Goal: Task Accomplishment & Management: Use online tool/utility

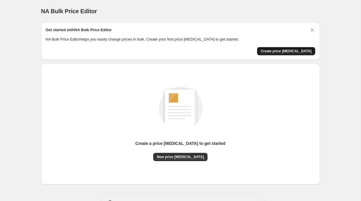
click at [300, 47] on button "Create price [MEDICAL_DATA]" at bounding box center [286, 51] width 58 height 8
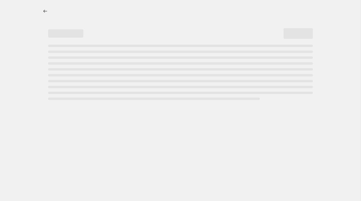
select select "percentage"
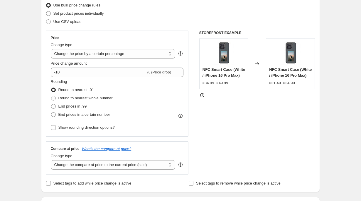
scroll to position [80, 0]
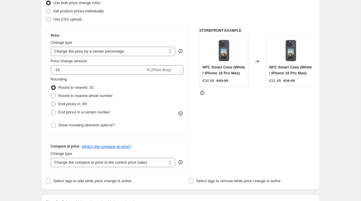
click at [64, 102] on span "End prices in .99" at bounding box center [72, 104] width 28 height 4
click at [51, 102] on input "End prices in .99" at bounding box center [51, 102] width 0 height 0
radio input "true"
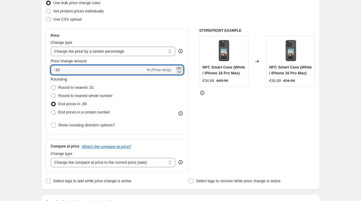
click at [180, 68] on icon at bounding box center [179, 68] width 6 height 6
click at [130, 77] on div "Rounding Round to nearest .01 Round to nearest whole number End prices in .99 E…" at bounding box center [117, 96] width 133 height 40
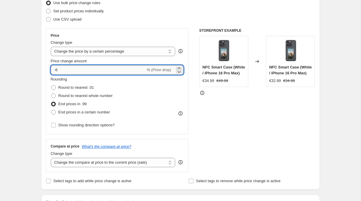
click at [130, 72] on input "-6" at bounding box center [98, 69] width 95 height 9
click at [161, 81] on div "Rounding Round to nearest .01 Round to nearest whole number End prices in .99 E…" at bounding box center [117, 96] width 133 height 40
click at [54, 71] on input "30" at bounding box center [95, 69] width 88 height 9
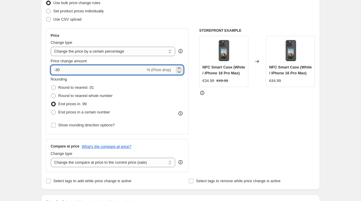
click at [139, 73] on input "-30" at bounding box center [98, 69] width 95 height 9
type input "-30"
click at [143, 78] on div "Rounding Round to nearest .01 Round to nearest whole number End prices in .99 E…" at bounding box center [117, 96] width 133 height 40
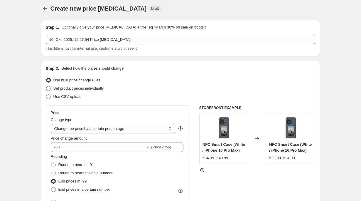
scroll to position [0, 0]
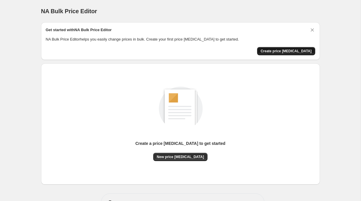
click at [301, 48] on button "Create price [MEDICAL_DATA]" at bounding box center [286, 51] width 58 height 8
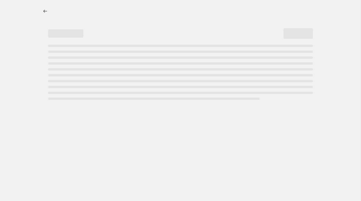
select select "percentage"
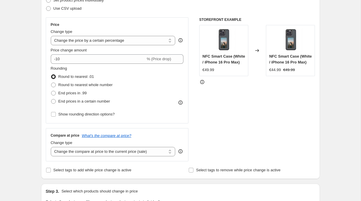
scroll to position [86, 0]
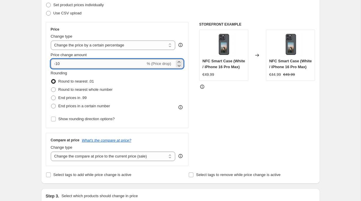
click at [73, 66] on input "-10" at bounding box center [98, 63] width 95 height 9
type input "-30"
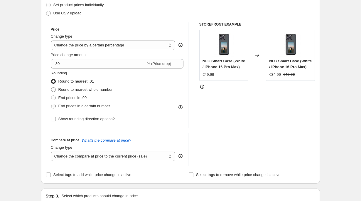
click at [55, 105] on span at bounding box center [53, 106] width 5 height 5
click at [51, 104] on input "End prices in a certain number" at bounding box center [51, 104] width 0 height 0
radio input "true"
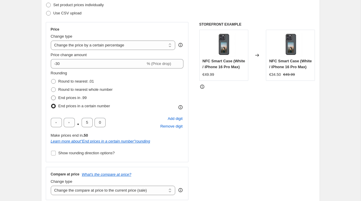
click at [55, 97] on span at bounding box center [53, 97] width 5 height 5
click at [51, 96] on input "End prices in .99" at bounding box center [51, 95] width 0 height 0
radio input "true"
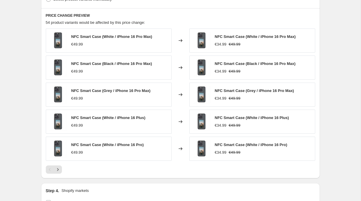
scroll to position [419, 0]
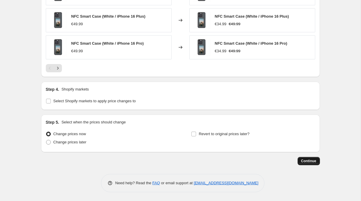
click at [313, 164] on button "Continue" at bounding box center [309, 161] width 22 height 8
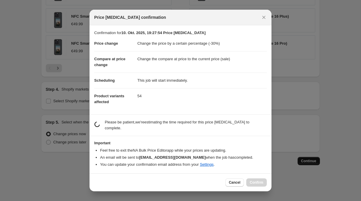
scroll to position [0, 0]
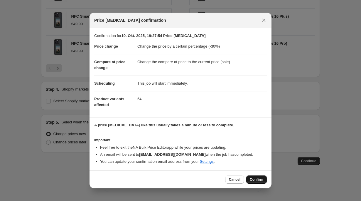
click at [252, 177] on span "Confirm" at bounding box center [257, 179] width 14 height 5
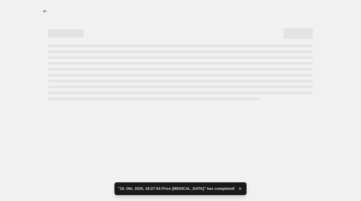
select select "percentage"
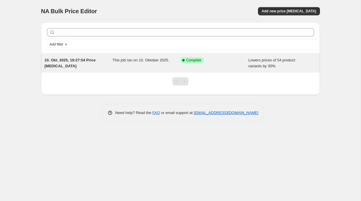
click at [242, 60] on div "Success Complete Complete" at bounding box center [215, 63] width 68 height 12
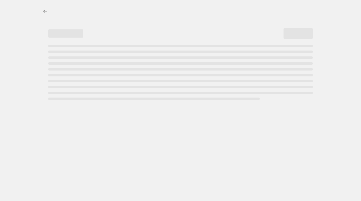
select select "percentage"
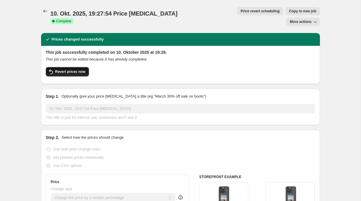
click at [66, 69] on span "Revert prices now" at bounding box center [70, 71] width 30 height 5
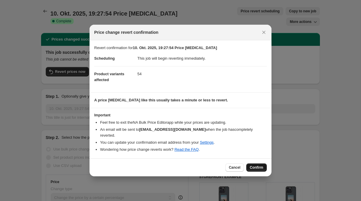
click at [261, 165] on span "Confirm" at bounding box center [257, 167] width 14 height 5
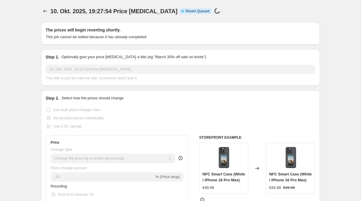
select select "percentage"
